Goal: Task Accomplishment & Management: Use online tool/utility

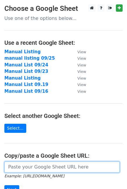
click at [49, 163] on input "url" at bounding box center [61, 166] width 115 height 11
paste input "https://docs.google.com/spreadsheets/d/190A0J3J5VUlJMoFs6GWOz0286um0ld02Ei4U0WR…"
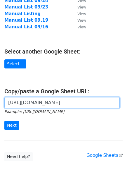
scroll to position [65, 0]
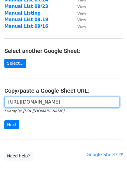
type input "https://docs.google.com/spreadsheets/d/190A0J3J5VUlJMoFs6GWOz0286um0ld02Ei4U0WR…"
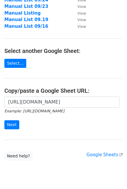
scroll to position [0, 0]
click at [14, 119] on form "https://docs.google.com/spreadsheets/d/190A0J3J5VUlJMoFs6GWOz0286um0ld02Ei4U0WR…" at bounding box center [63, 112] width 118 height 33
click at [13, 121] on input "Next" at bounding box center [11, 124] width 15 height 9
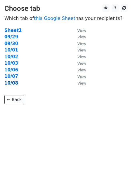
click at [14, 83] on strong "10/08" at bounding box center [11, 82] width 14 height 5
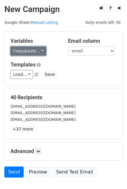
click at [30, 51] on link "Copy/paste..." at bounding box center [29, 50] width 36 height 9
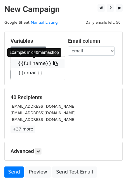
click at [30, 60] on link "{{full name}}" at bounding box center [38, 63] width 54 height 9
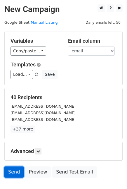
click at [18, 167] on link "Send" at bounding box center [13, 171] width 19 height 11
